Goal: Check status: Check status

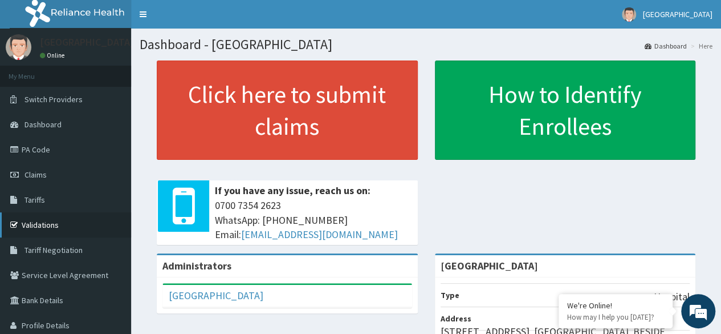
click at [43, 227] on link "Validations" at bounding box center [65, 224] width 131 height 25
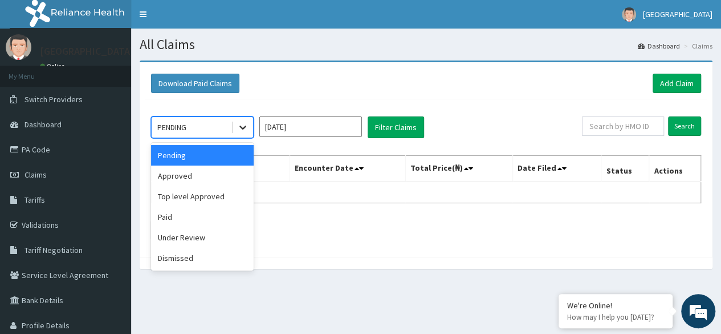
click at [247, 123] on icon at bounding box center [242, 126] width 11 height 11
click at [239, 174] on div "Approved" at bounding box center [202, 175] width 103 height 21
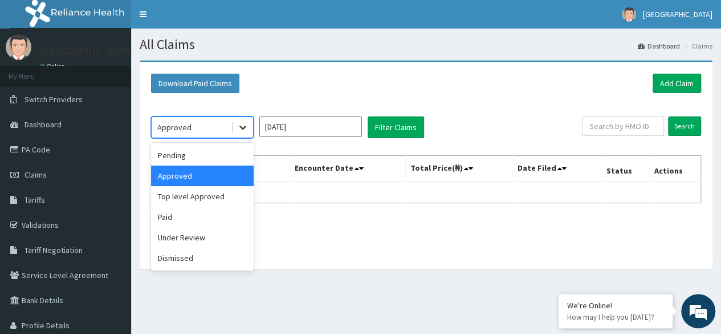
click at [249, 125] on icon at bounding box center [242, 126] width 11 height 11
click at [223, 225] on div "Paid" at bounding box center [202, 216] width 103 height 21
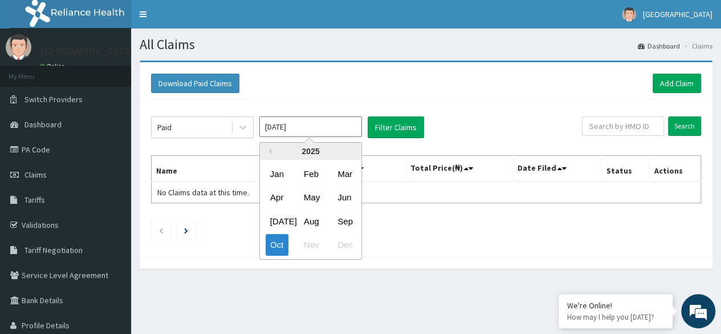
click at [267, 131] on input "[DATE]" at bounding box center [310, 126] width 103 height 21
click at [276, 219] on div "[DATE]" at bounding box center [277, 220] width 23 height 21
type input "[DATE]"
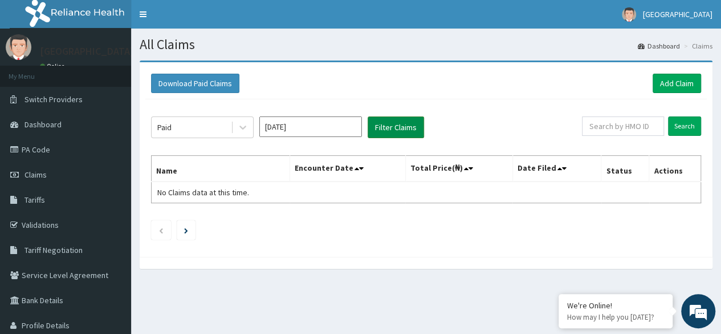
click at [391, 121] on button "Filter Claims" at bounding box center [396, 127] width 56 height 22
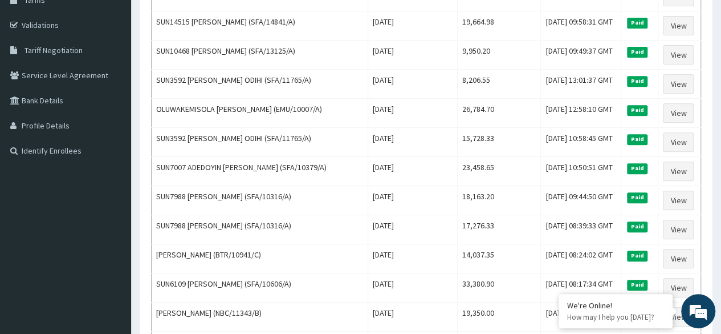
scroll to position [208, 0]
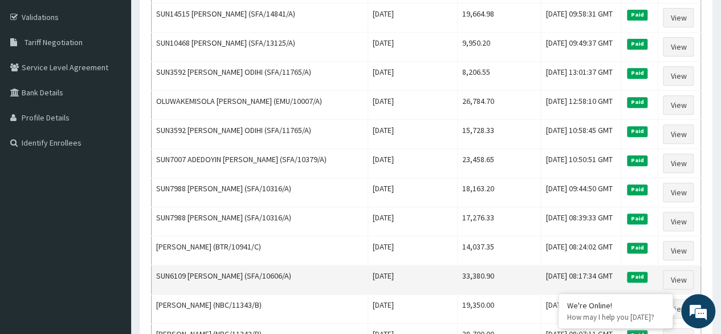
drag, startPoint x: 303, startPoint y: 268, endPoint x: 262, endPoint y: 270, distance: 41.1
click at [262, 270] on td "SUN6109 [PERSON_NAME] (SFA/10606/A)" at bounding box center [260, 279] width 217 height 29
copy td "SFA/10606/A"
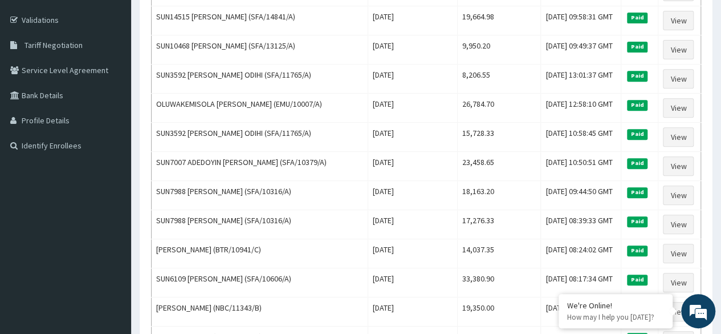
scroll to position [0, 0]
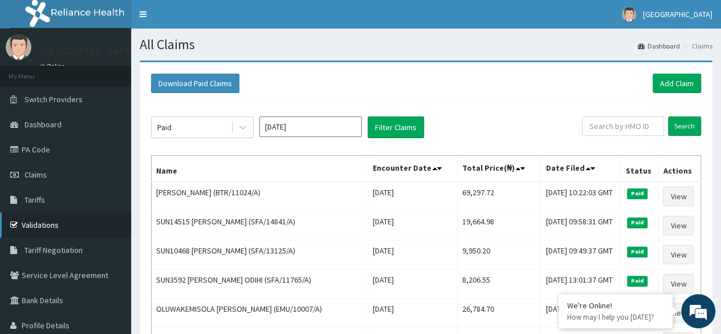
click at [27, 218] on link "Validations" at bounding box center [65, 224] width 131 height 25
